Goal: Information Seeking & Learning: Learn about a topic

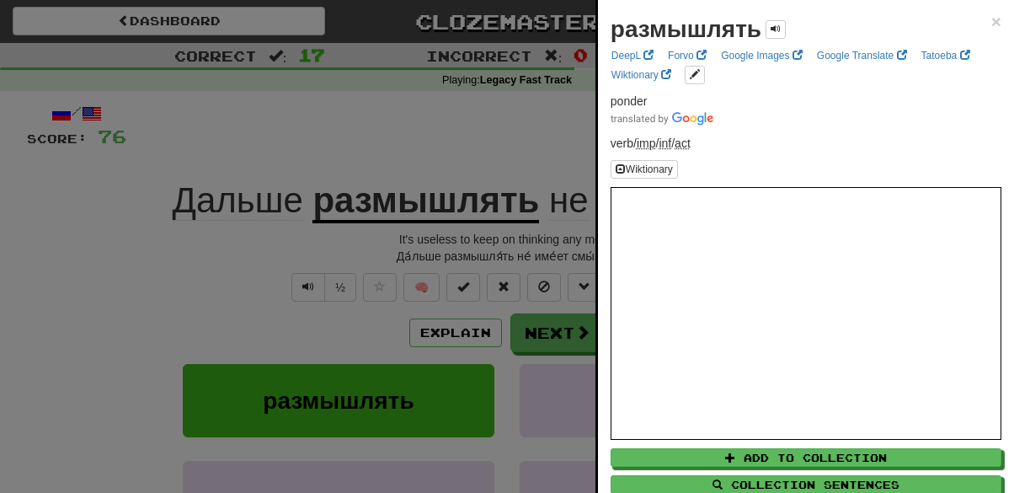
scroll to position [143, 0]
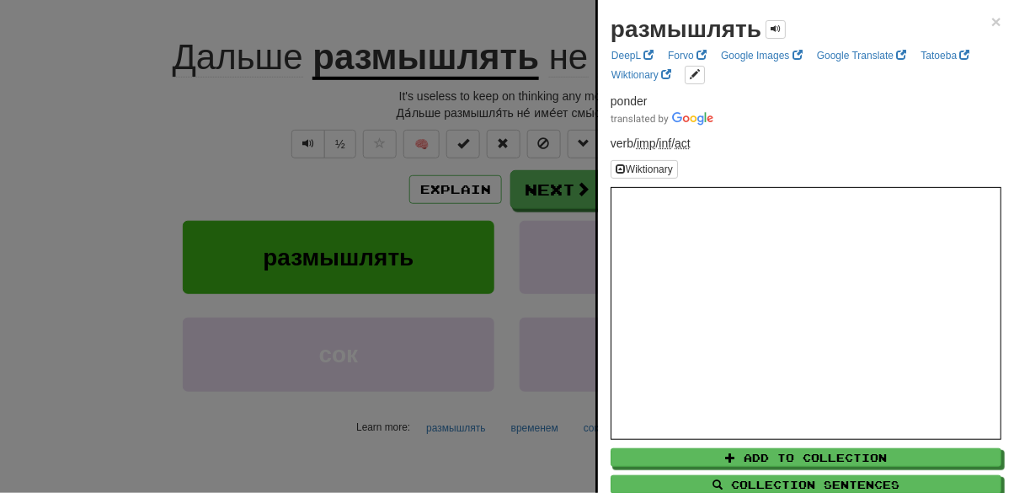
click at [118, 139] on div at bounding box center [507, 246] width 1014 height 493
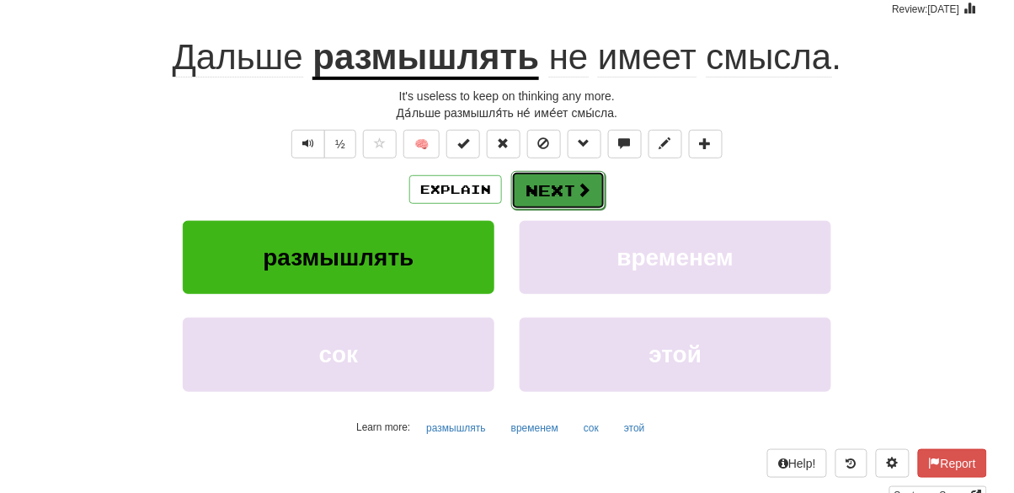
click at [564, 202] on button "Next" at bounding box center [558, 190] width 94 height 39
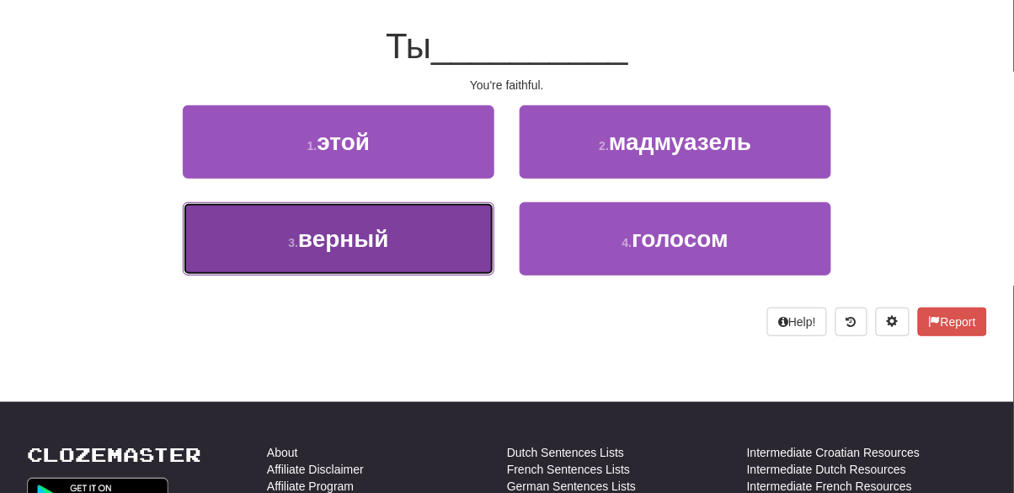
click at [448, 243] on button "3 . верный" at bounding box center [339, 238] width 312 height 73
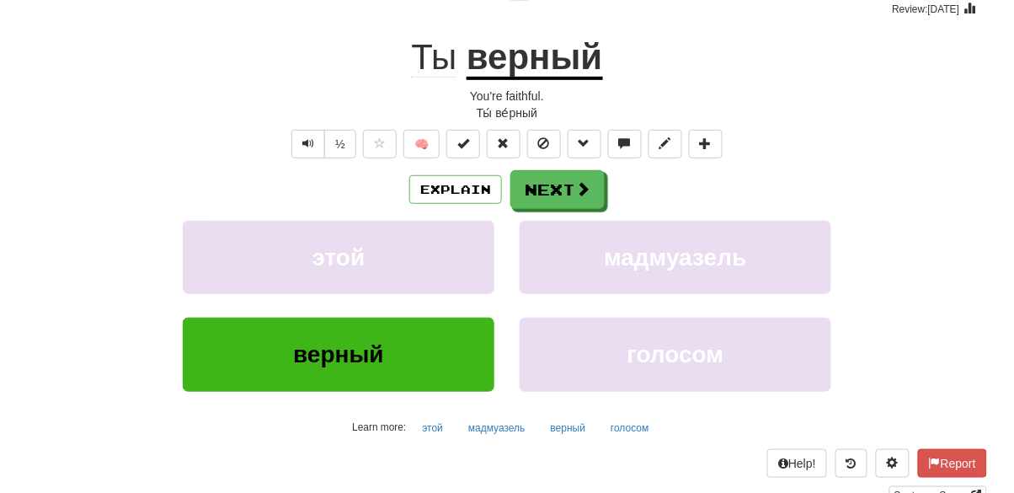
click at [543, 65] on u "верный" at bounding box center [535, 58] width 136 height 43
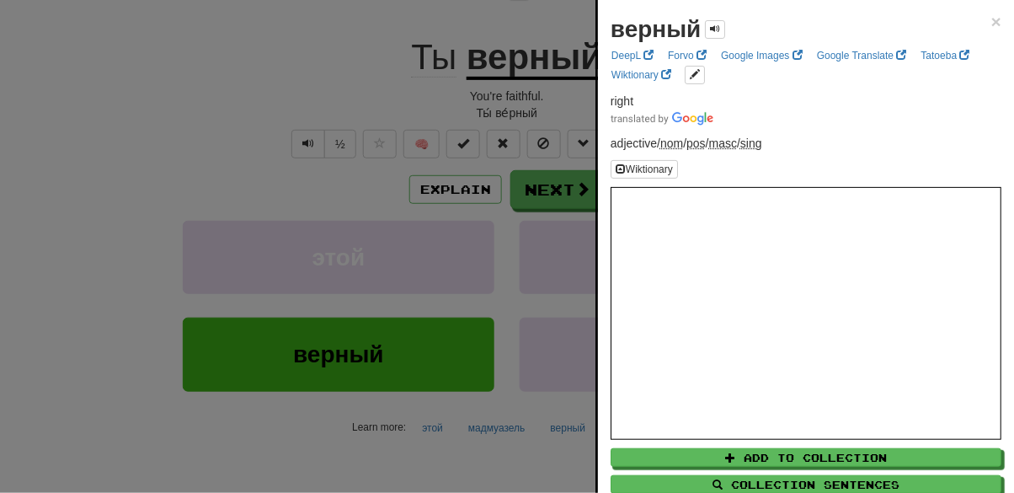
click at [178, 98] on div at bounding box center [507, 246] width 1014 height 493
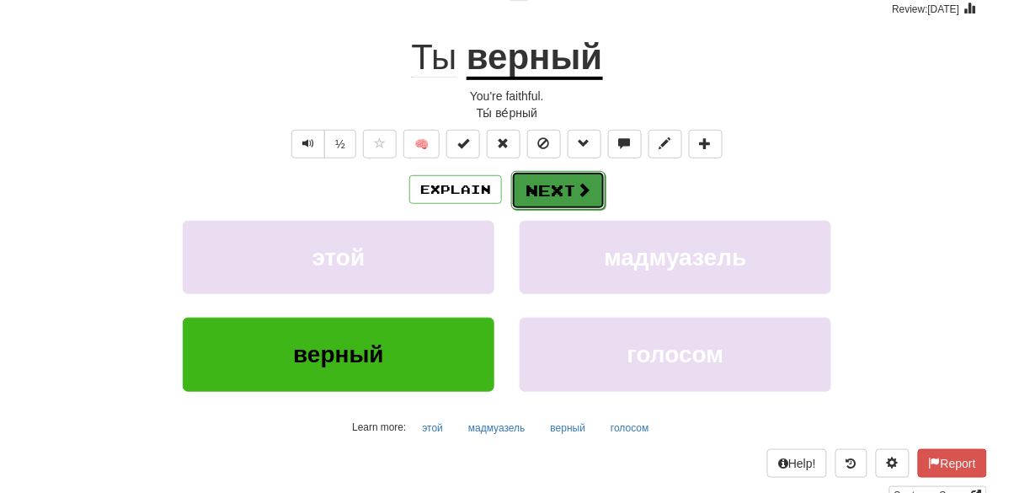
click at [593, 183] on button "Next" at bounding box center [558, 190] width 94 height 39
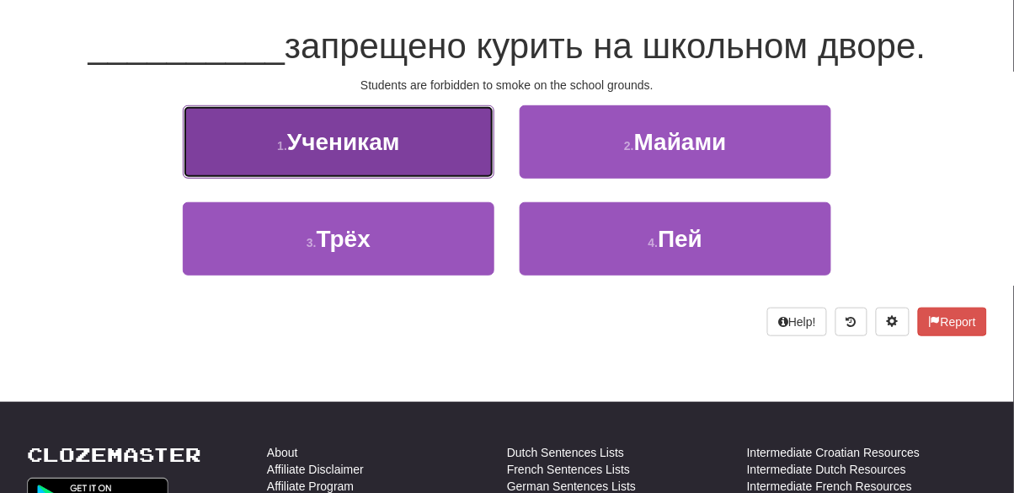
click at [399, 129] on span "Ученикам" at bounding box center [343, 142] width 113 height 26
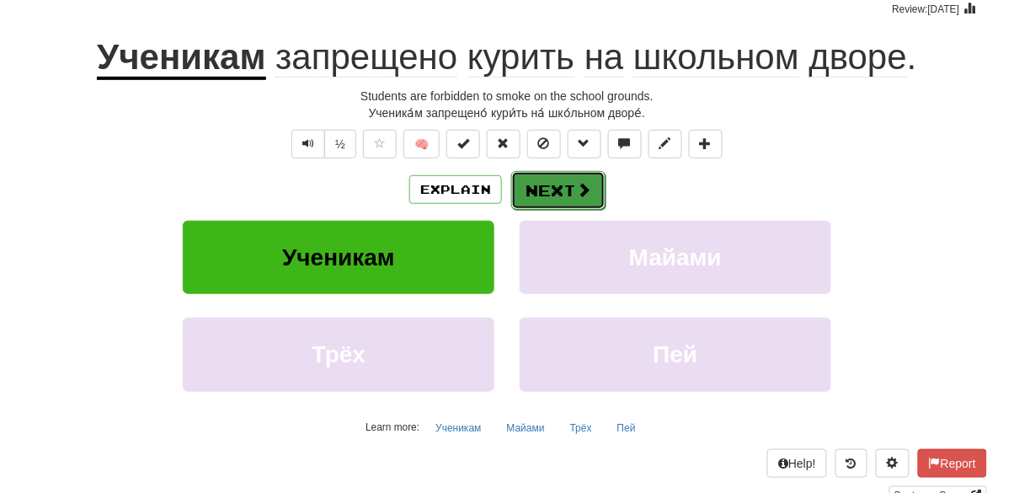
click at [573, 197] on button "Next" at bounding box center [558, 190] width 94 height 39
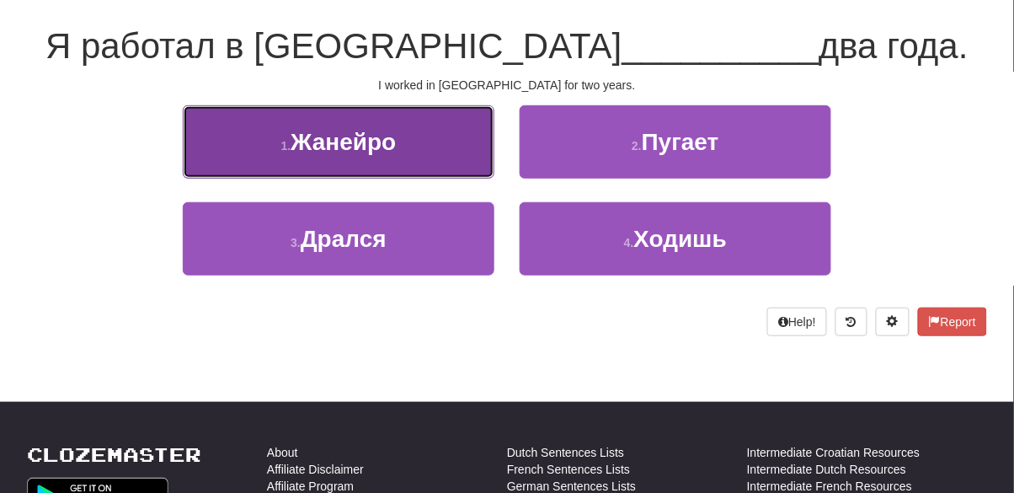
click at [430, 152] on button "1 . Жанейро" at bounding box center [339, 141] width 312 height 73
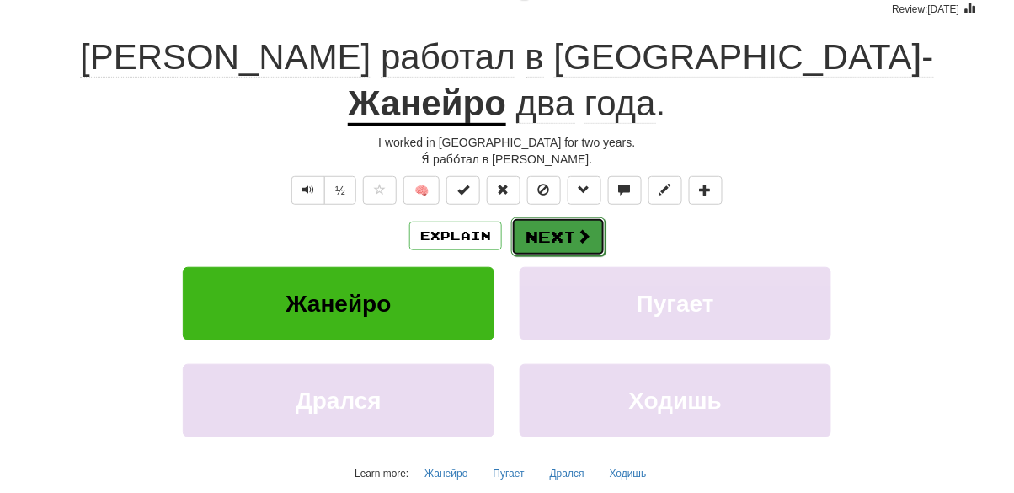
click at [570, 217] on button "Next" at bounding box center [558, 236] width 94 height 39
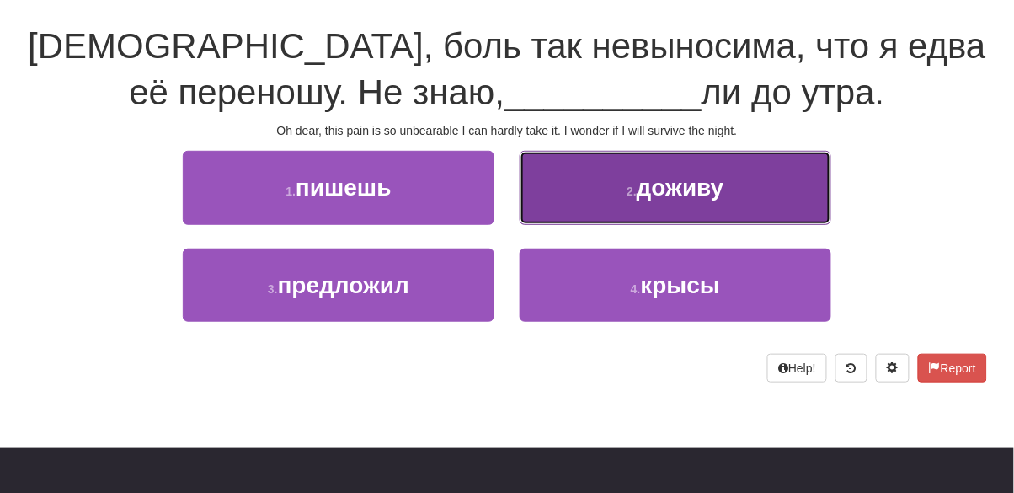
click at [563, 202] on button "2 . доживу" at bounding box center [676, 187] width 312 height 73
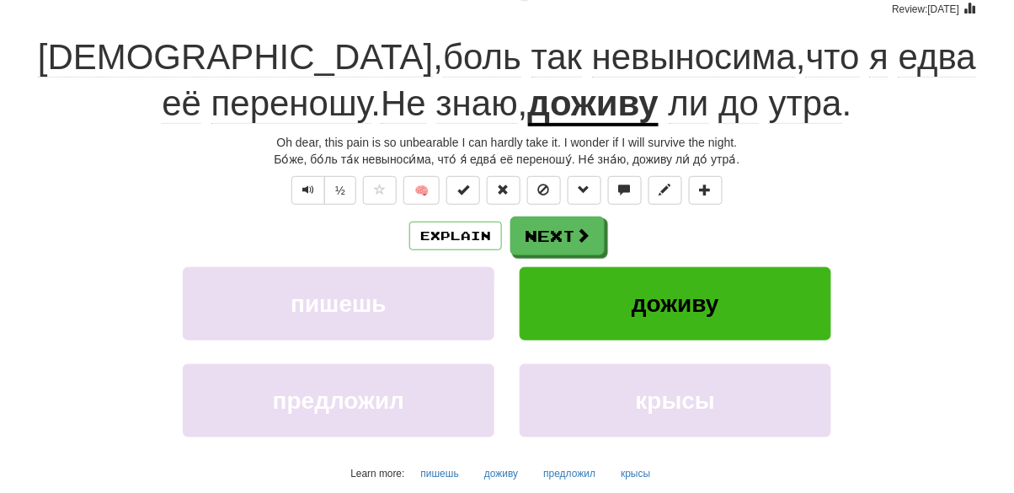
click at [528, 108] on u "доживу" at bounding box center [593, 104] width 131 height 43
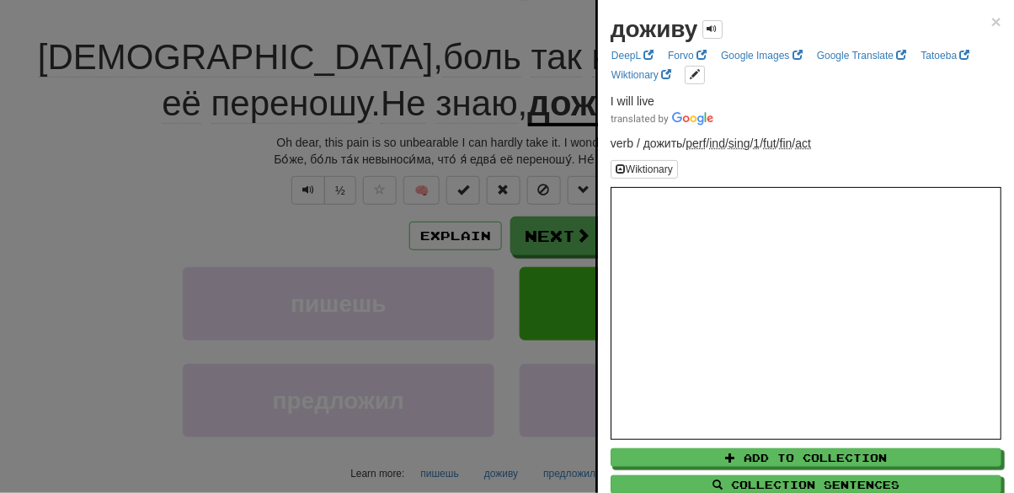
click at [114, 244] on div at bounding box center [507, 246] width 1014 height 493
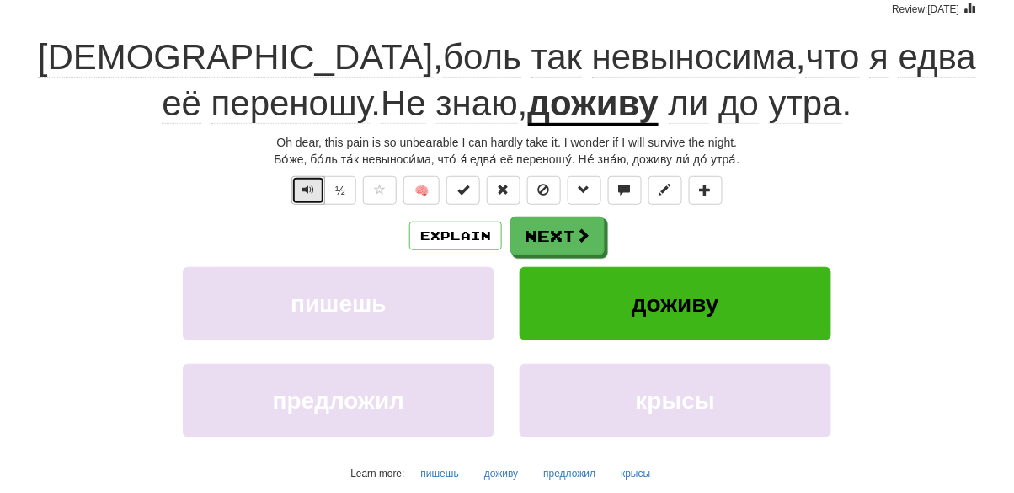
click at [302, 192] on button "Text-to-speech controls" at bounding box center [308, 190] width 34 height 29
click at [314, 190] on span "Text-to-speech controls" at bounding box center [308, 190] width 12 height 12
click at [311, 200] on button "Text-to-speech controls" at bounding box center [308, 190] width 34 height 29
click at [557, 243] on button "Next" at bounding box center [558, 236] width 94 height 39
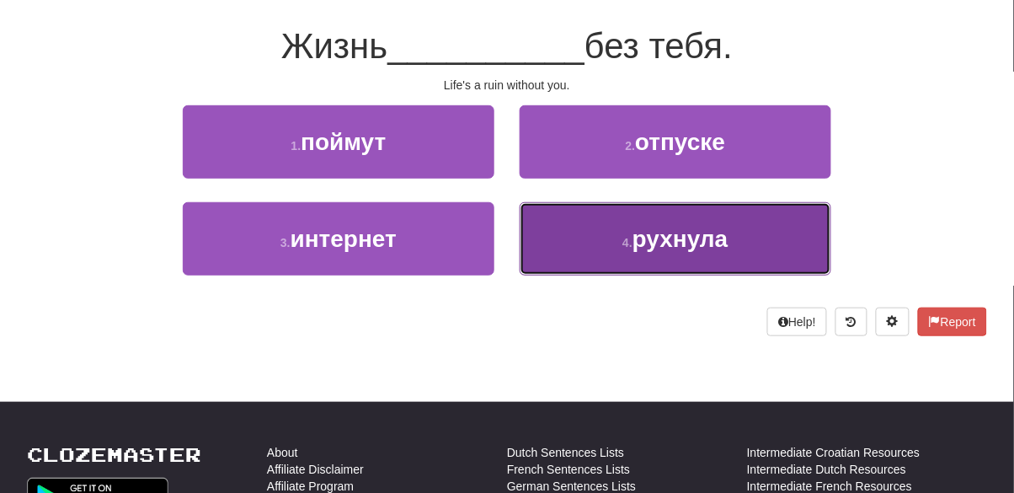
click at [580, 258] on button "4 . рухнула" at bounding box center [676, 238] width 312 height 73
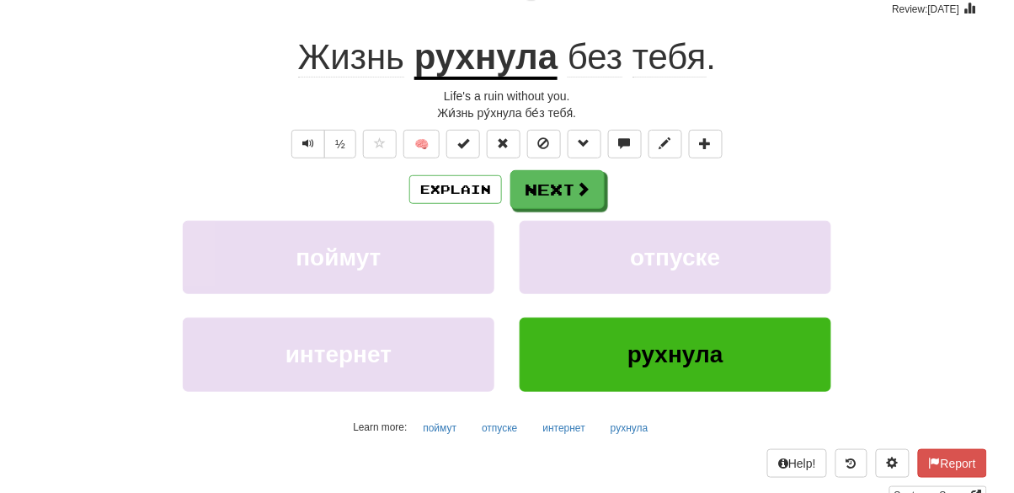
click at [493, 65] on u "рухнула" at bounding box center [486, 58] width 144 height 43
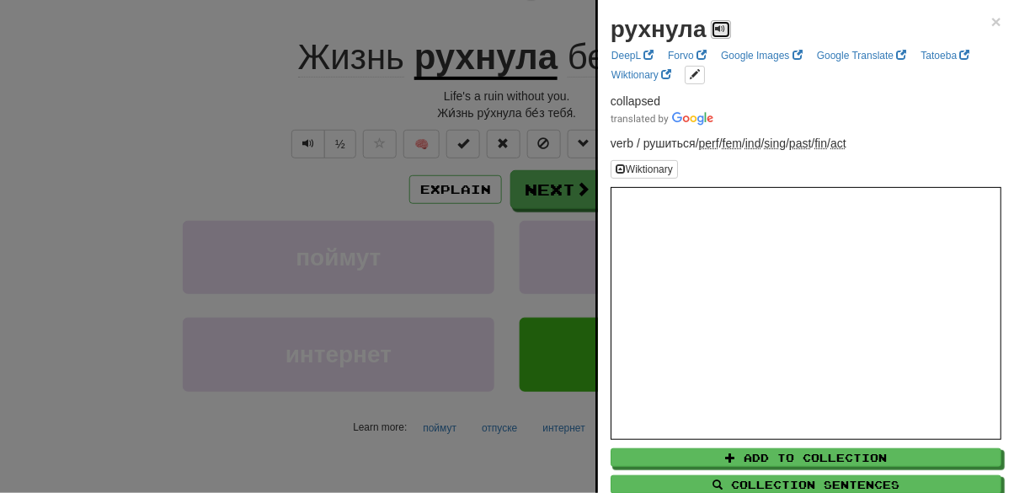
click at [711, 34] on button at bounding box center [721, 29] width 20 height 19
